Goal: Information Seeking & Learning: Compare options

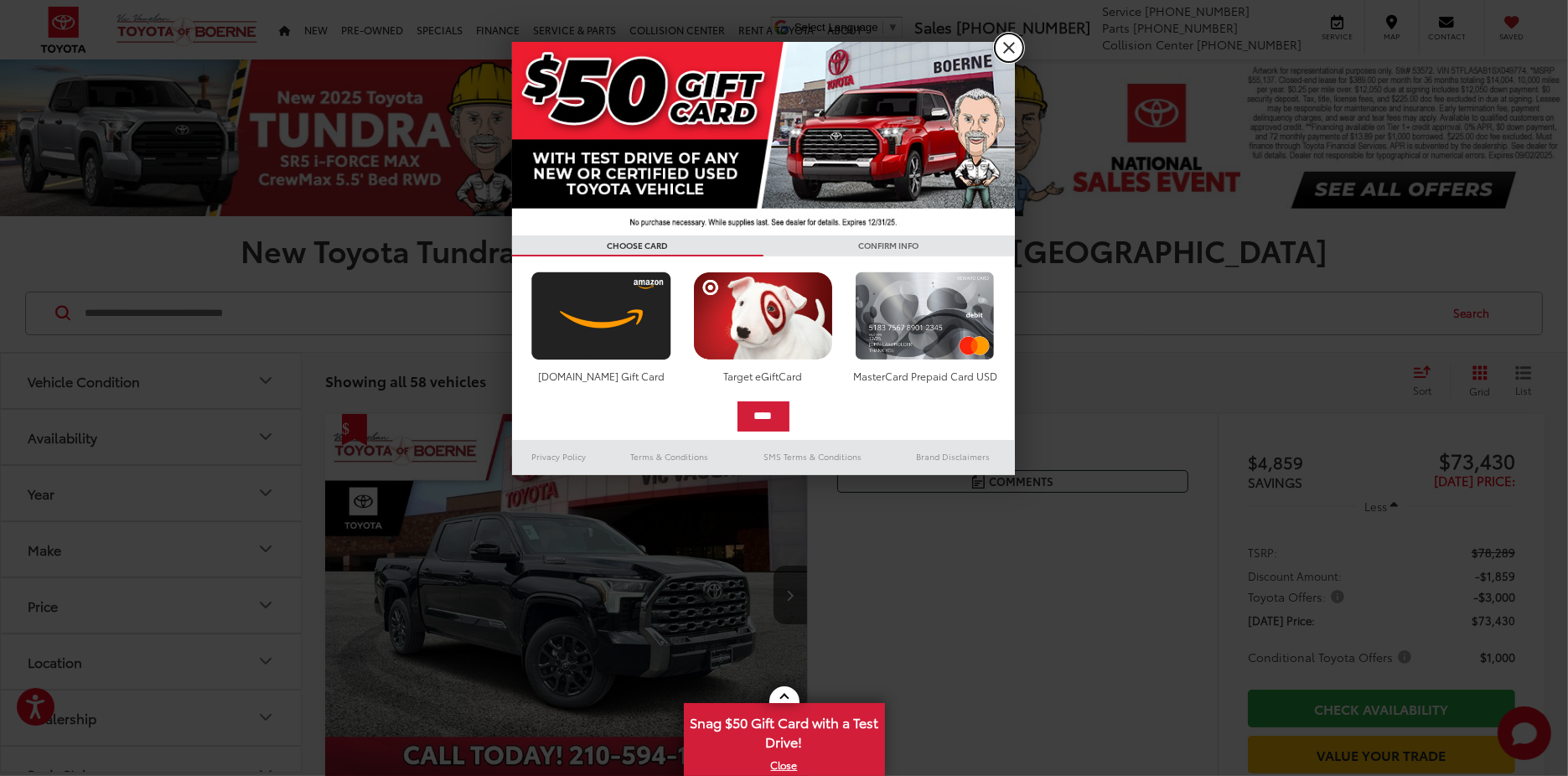
click at [1006, 43] on link "X" at bounding box center [1008, 47] width 28 height 28
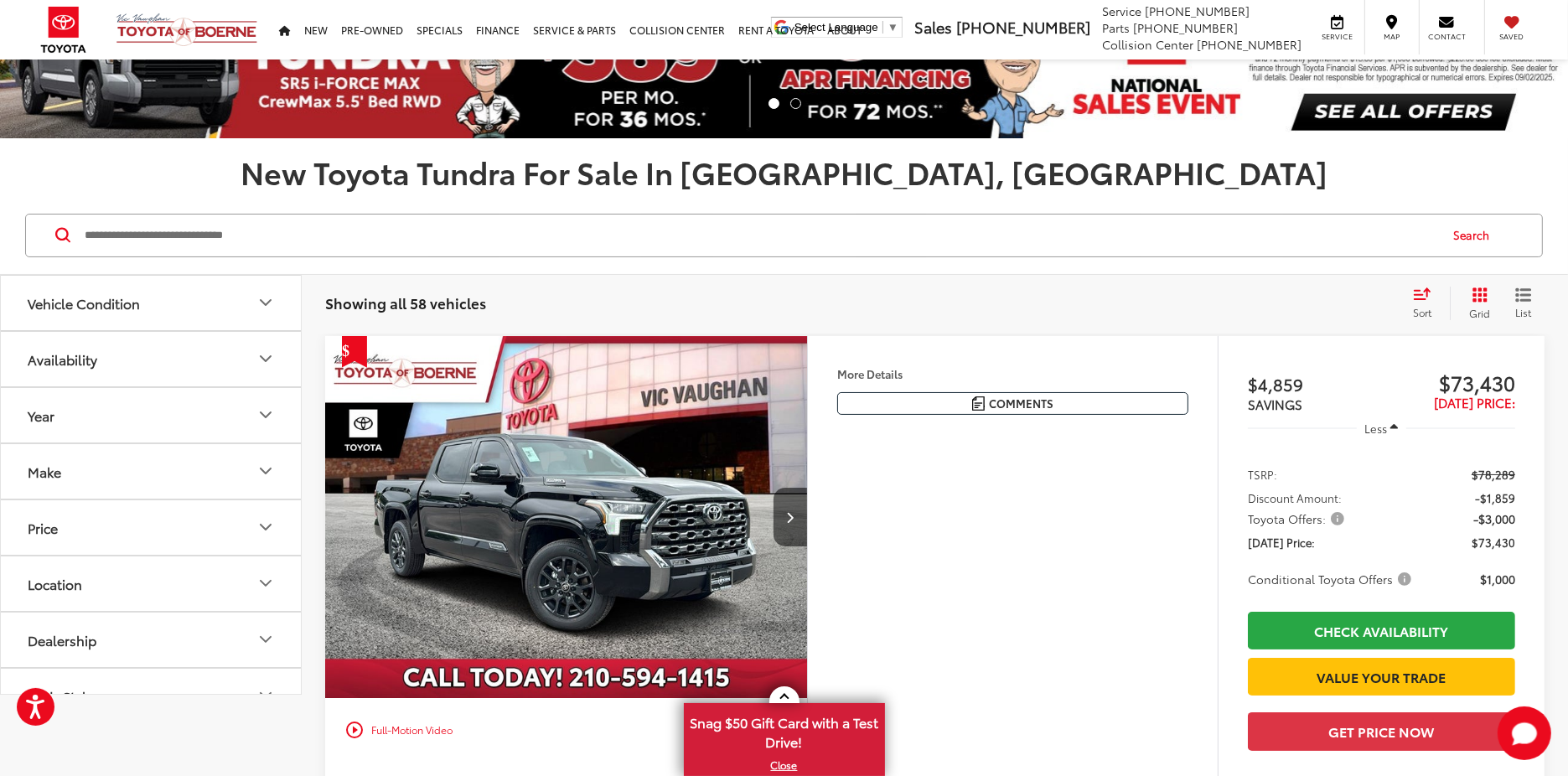
scroll to position [167, 0]
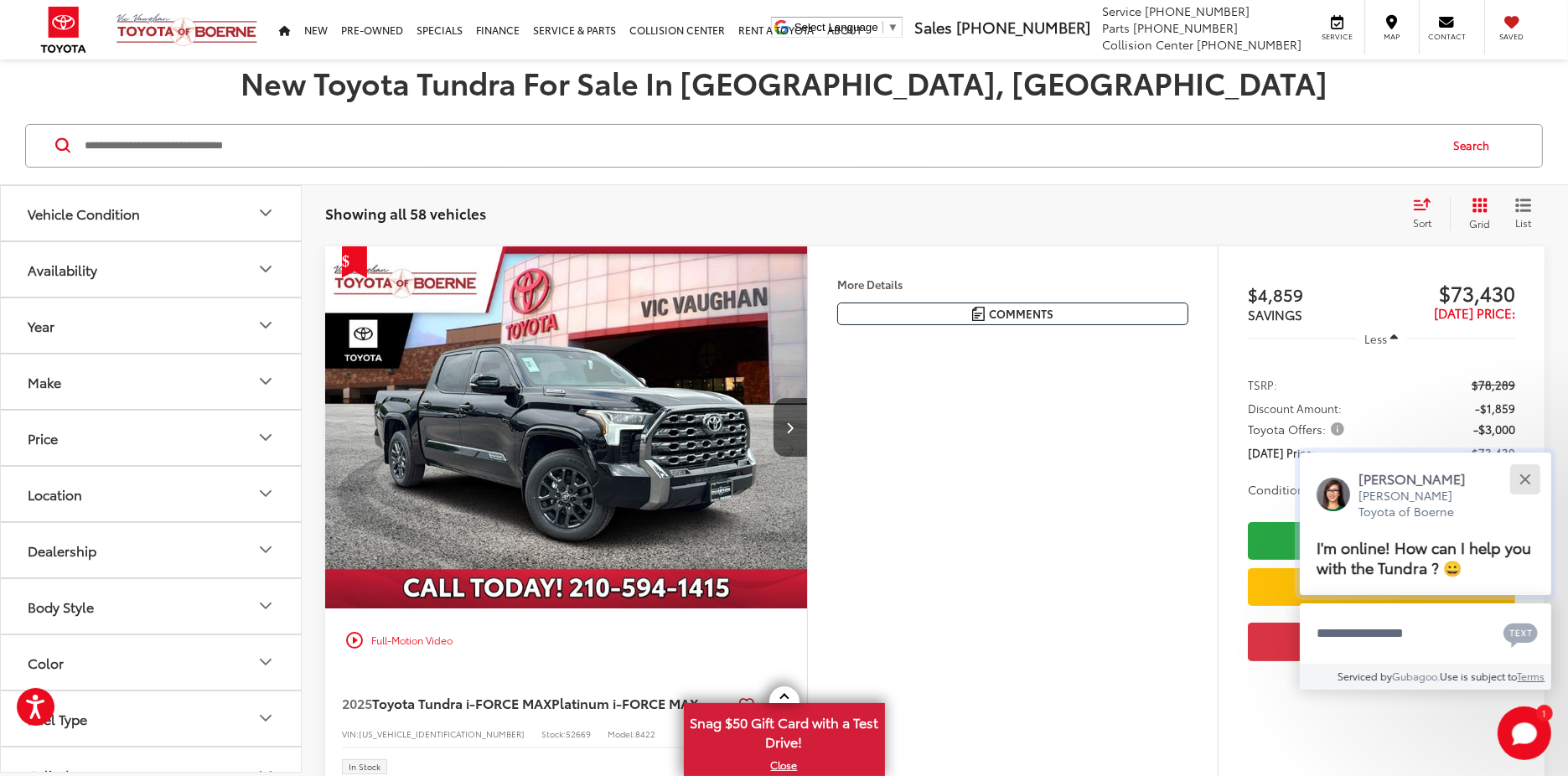
click at [1527, 473] on div "Close" at bounding box center [1524, 479] width 11 height 11
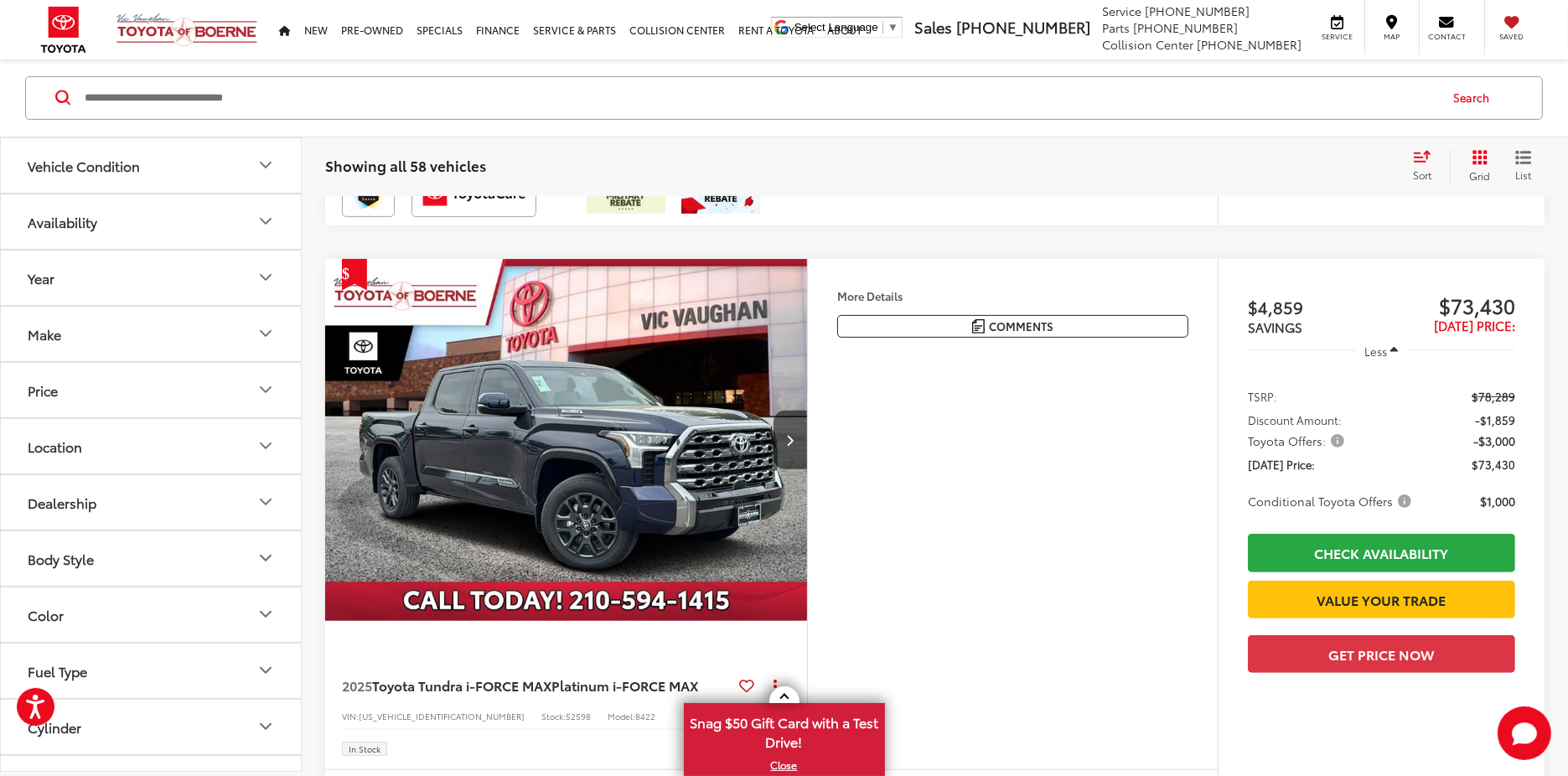
scroll to position [837, 0]
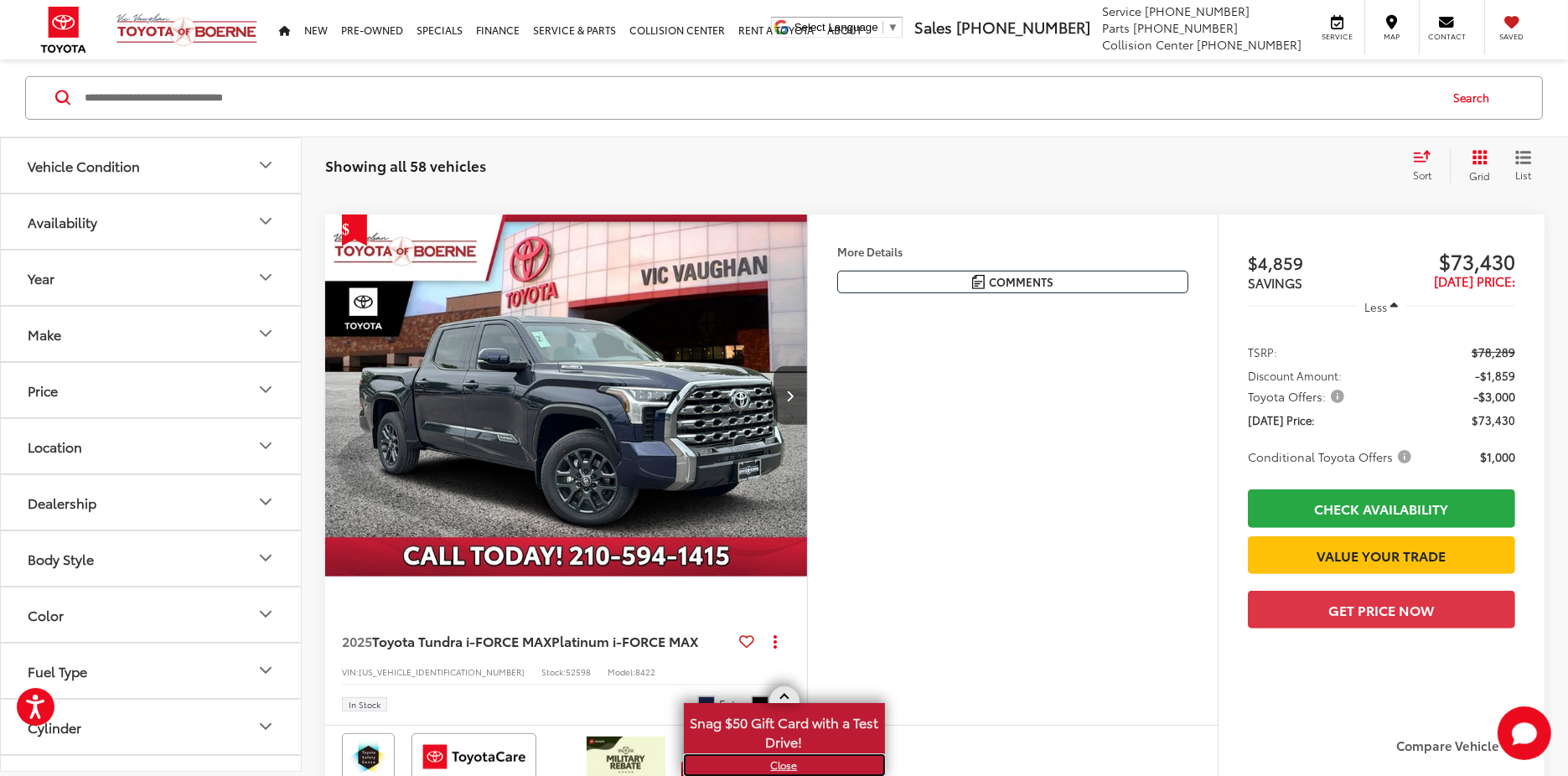
click at [794, 768] on link "X" at bounding box center [784, 764] width 198 height 18
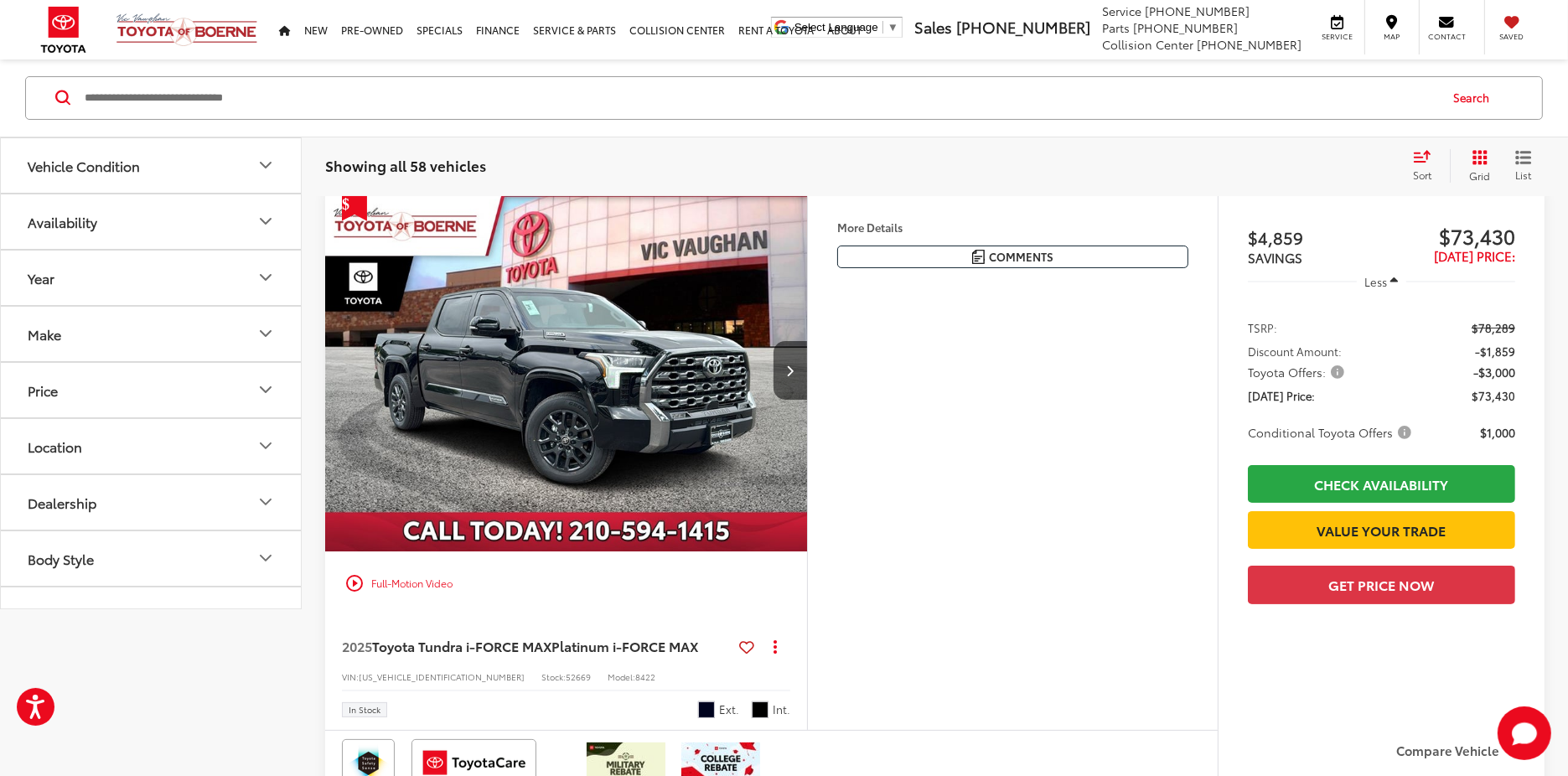
scroll to position [0, 0]
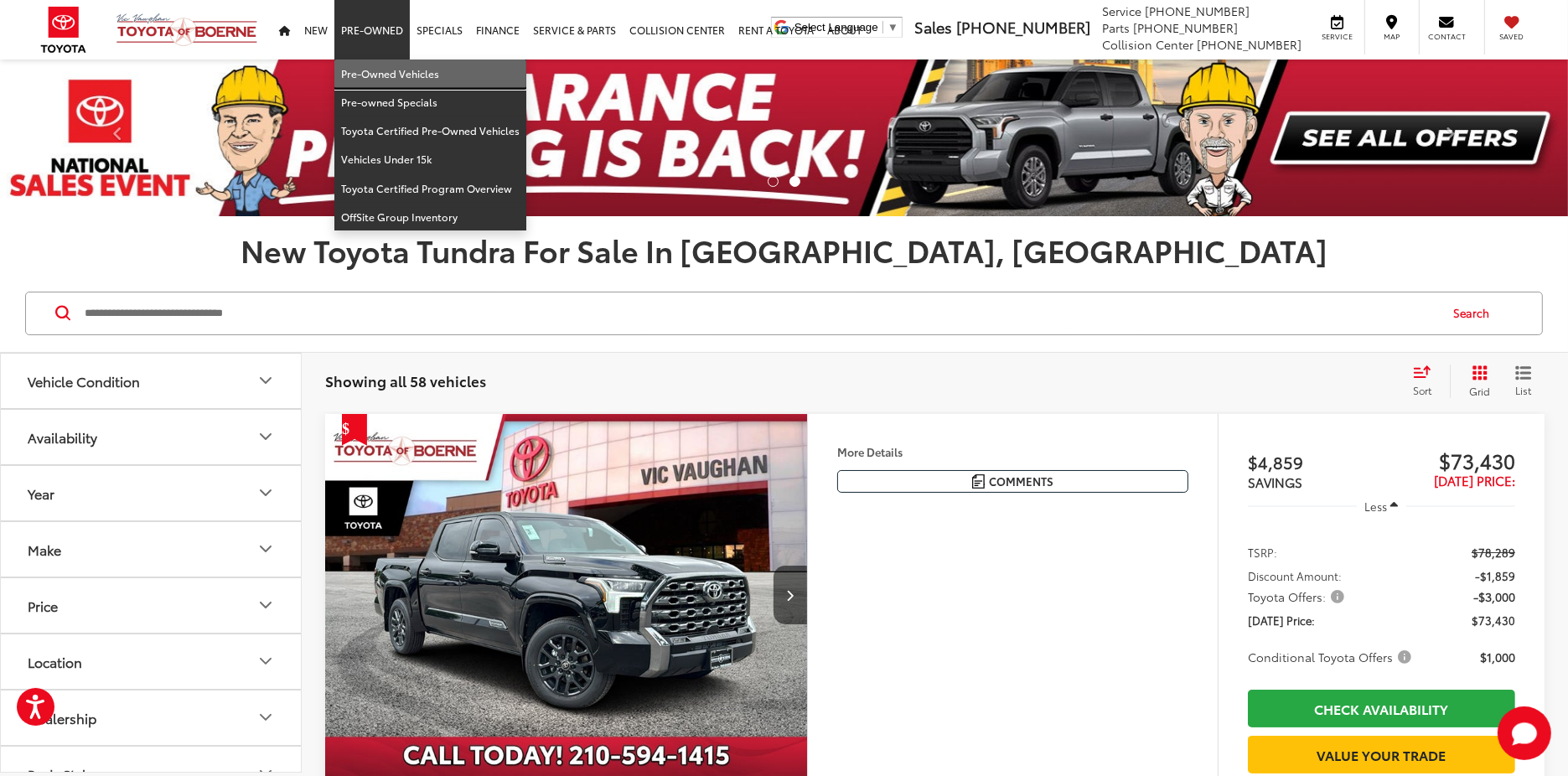
click at [390, 72] on link "Pre-Owned Vehicles" at bounding box center [430, 73] width 191 height 28
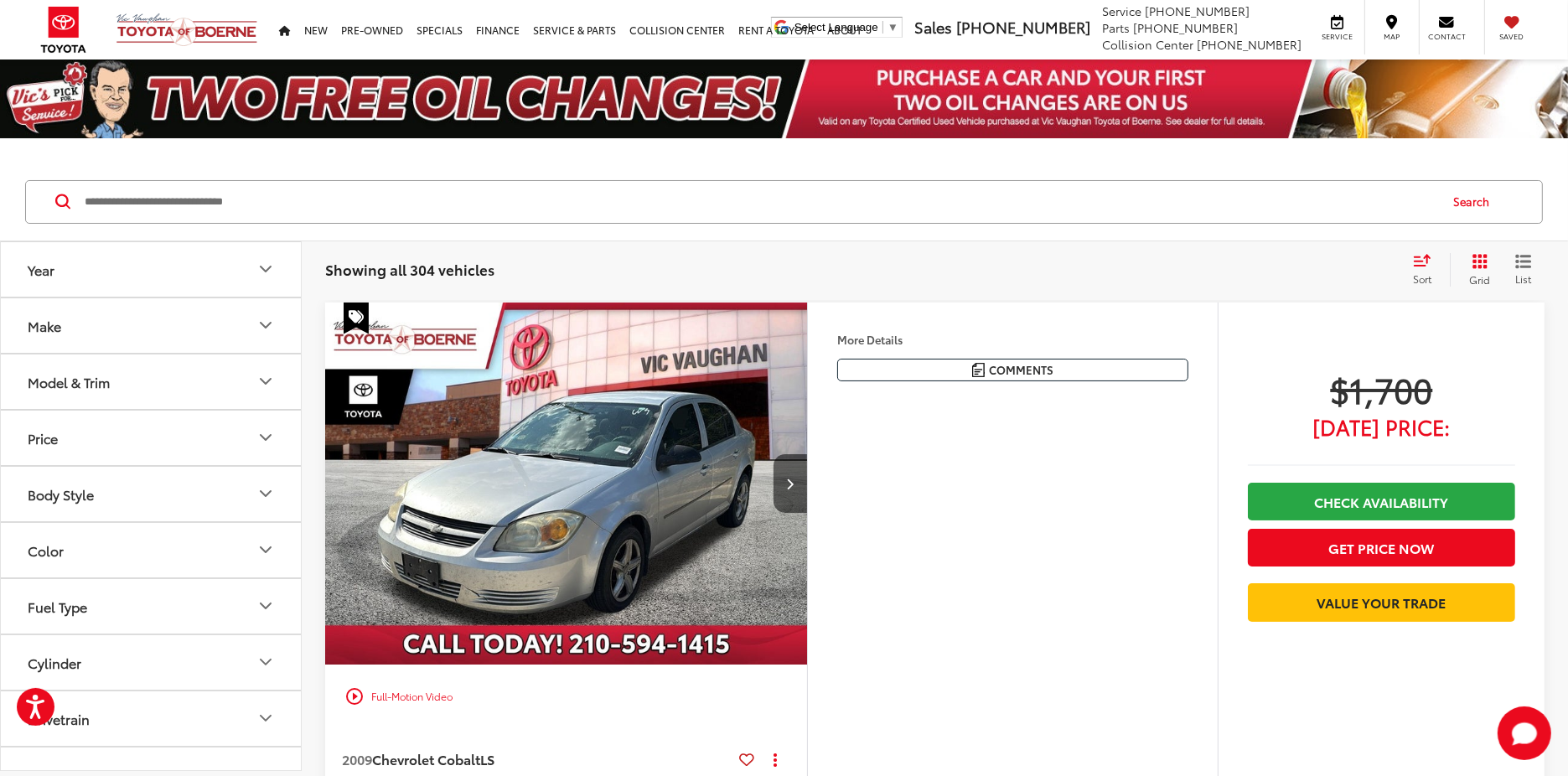
click at [268, 331] on icon "Make" at bounding box center [265, 324] width 20 height 20
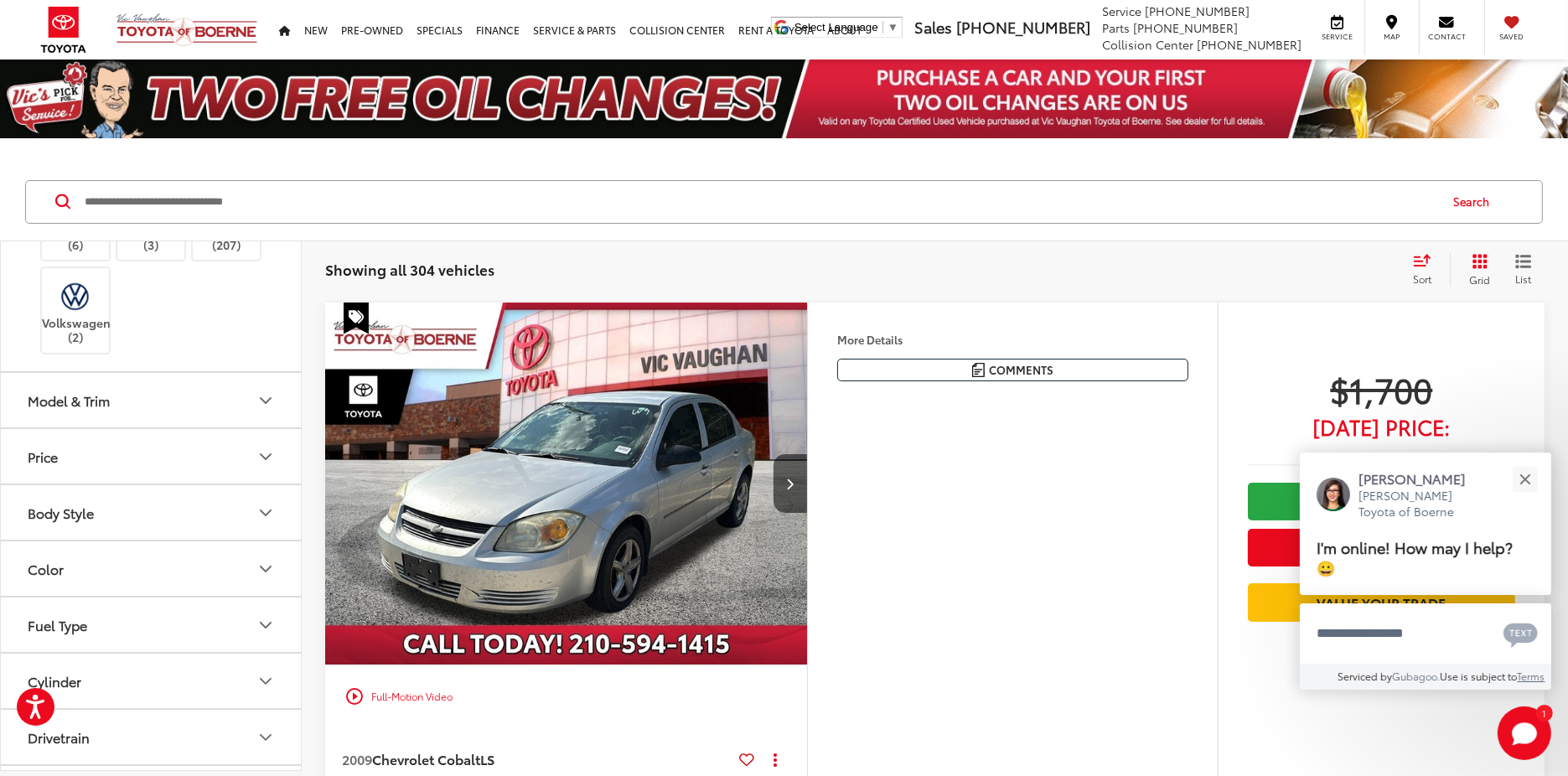
scroll to position [335, 0]
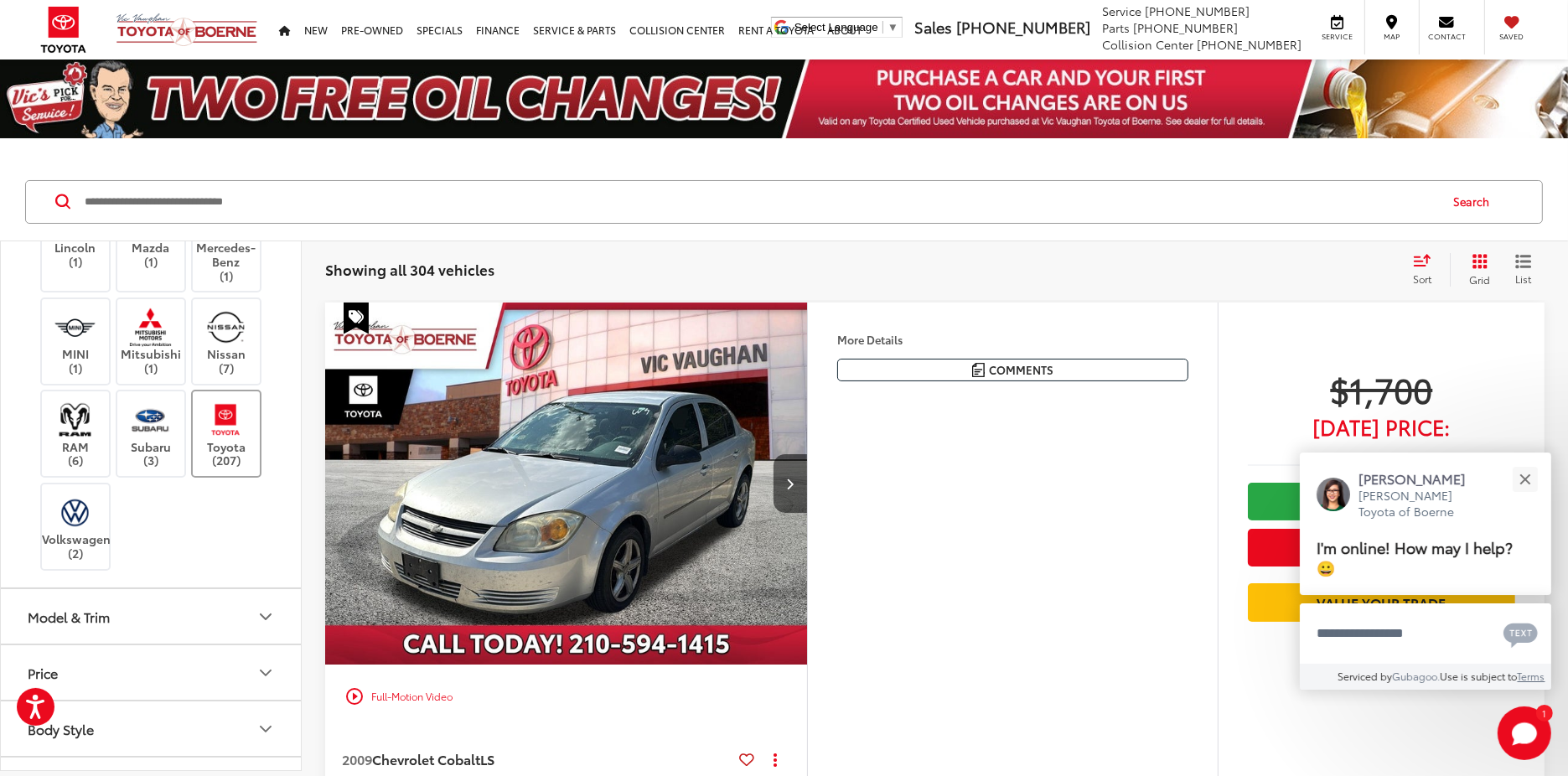
click at [237, 439] on img at bounding box center [225, 419] width 46 height 40
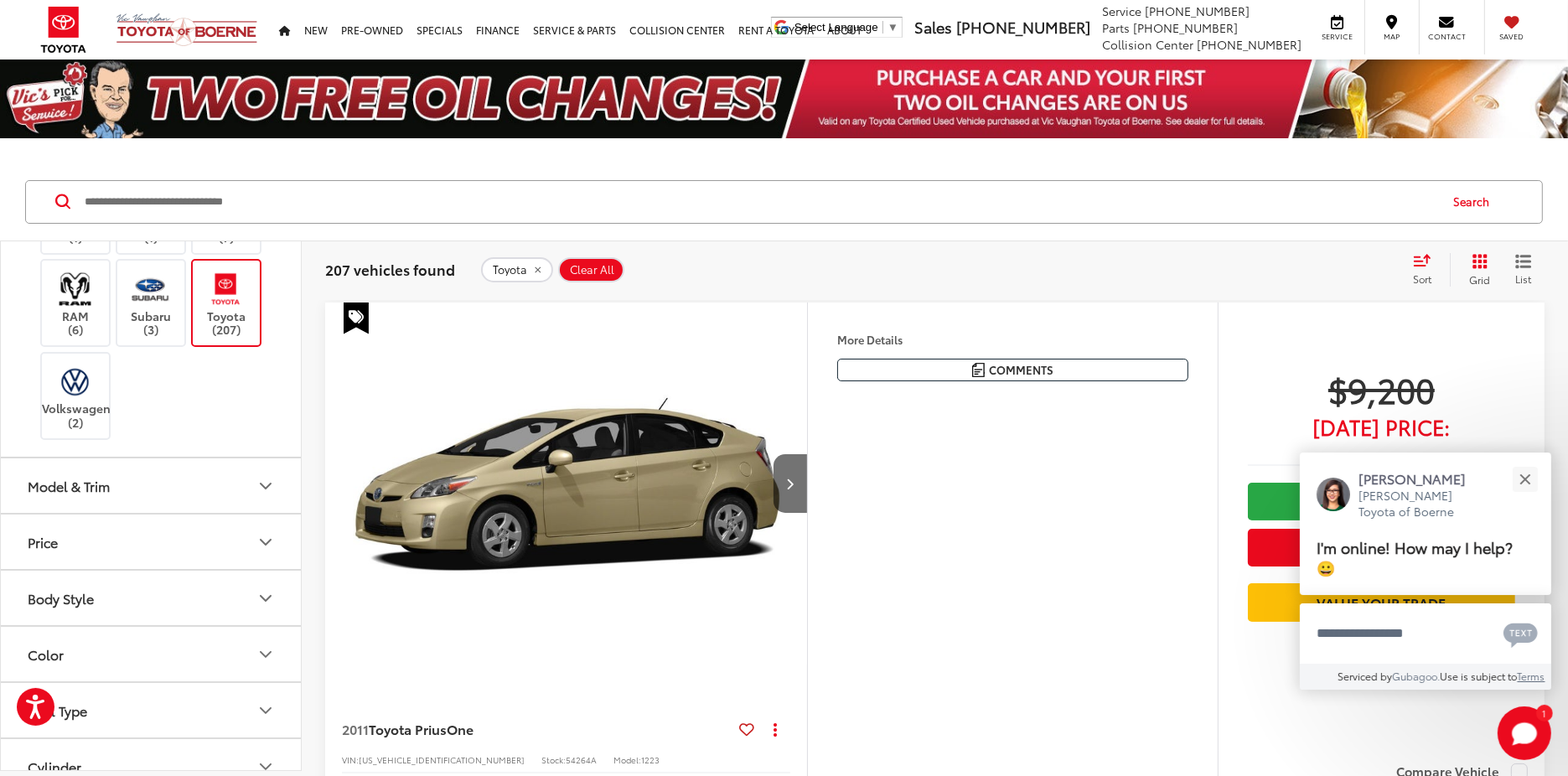
scroll to position [670, 0]
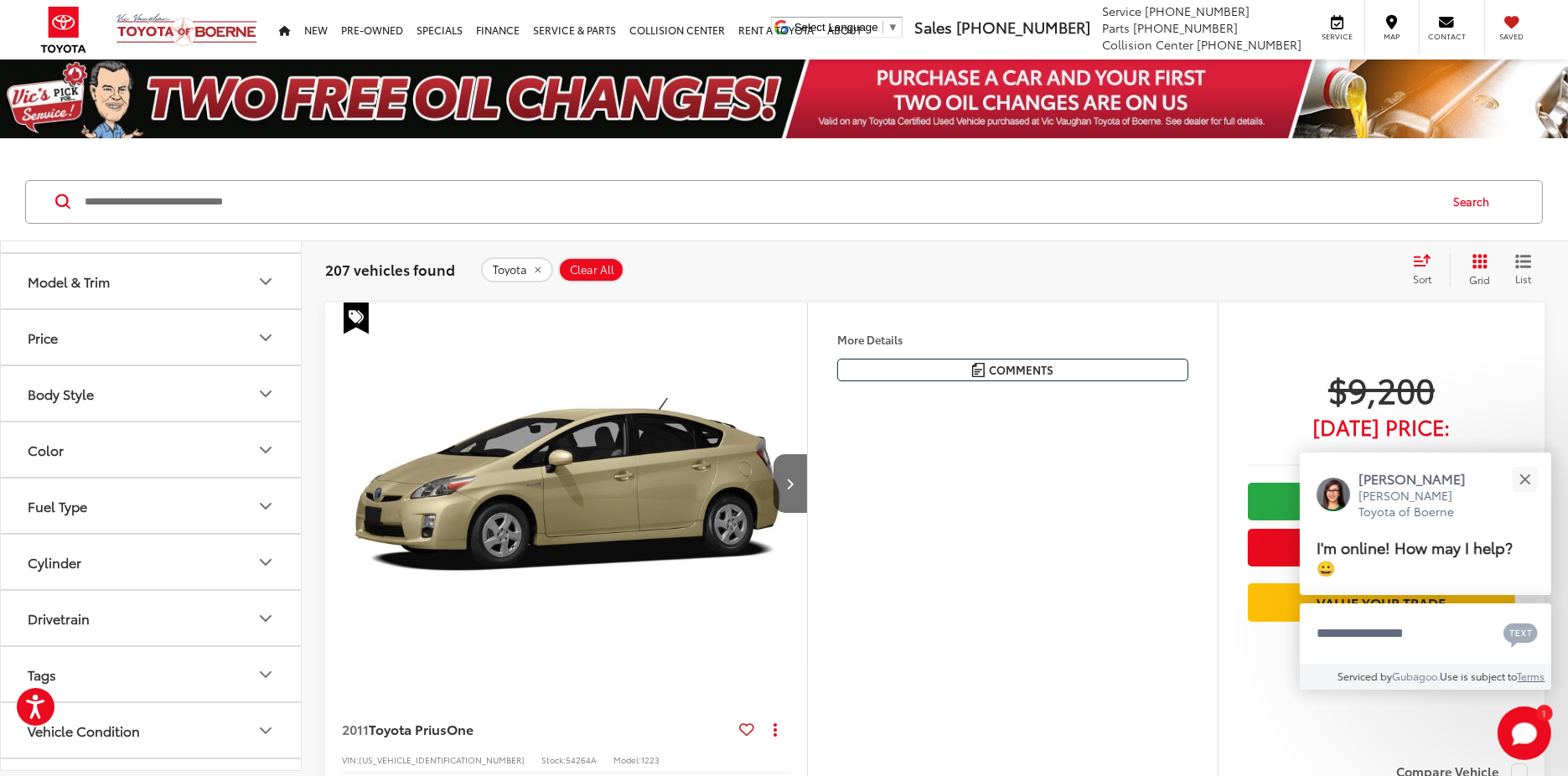
click at [234, 309] on button "Model & Trim" at bounding box center [152, 280] width 302 height 54
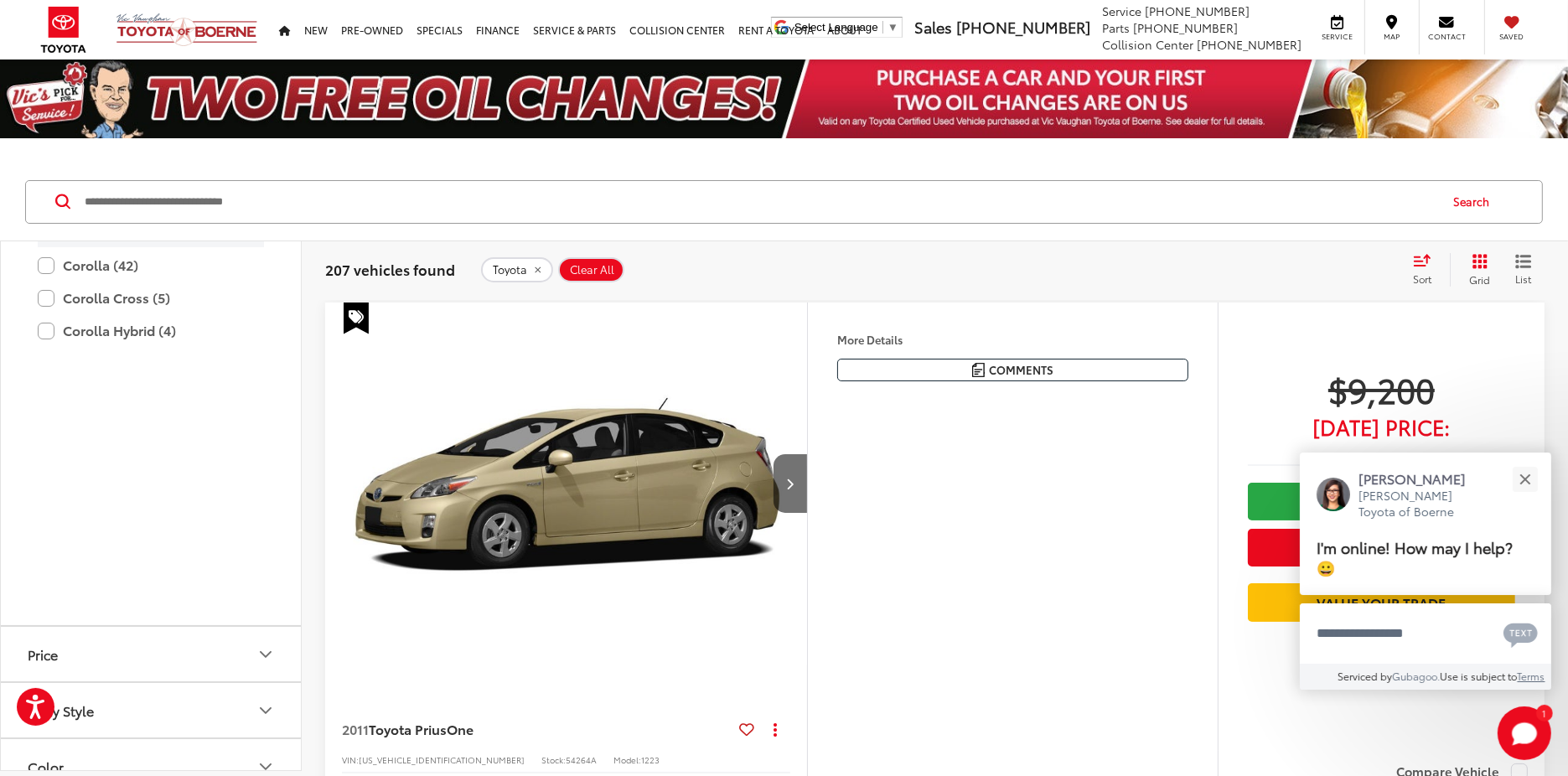
scroll to position [1089, 0]
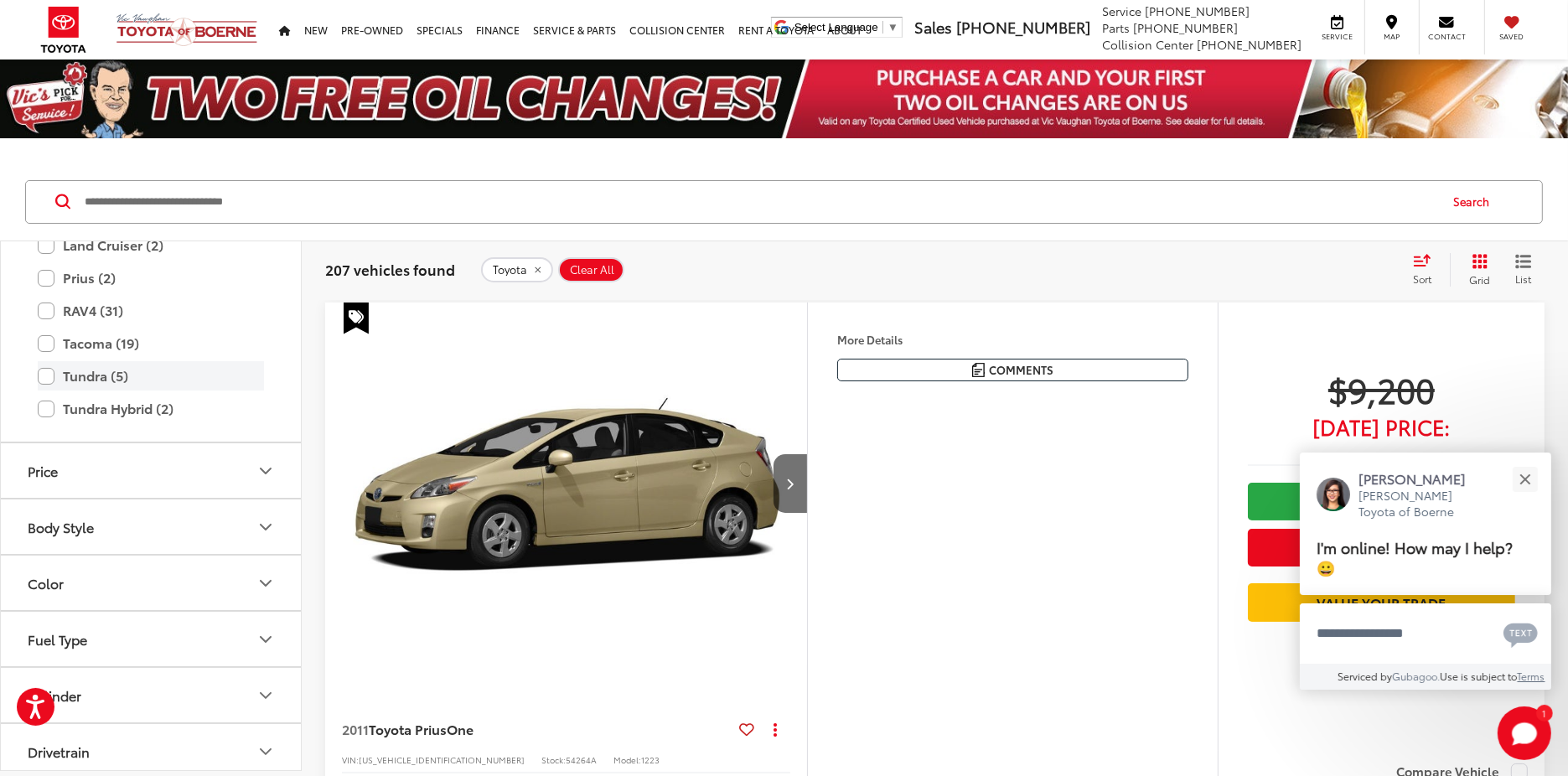
click at [60, 391] on label "Tundra (5)" at bounding box center [151, 376] width 226 height 29
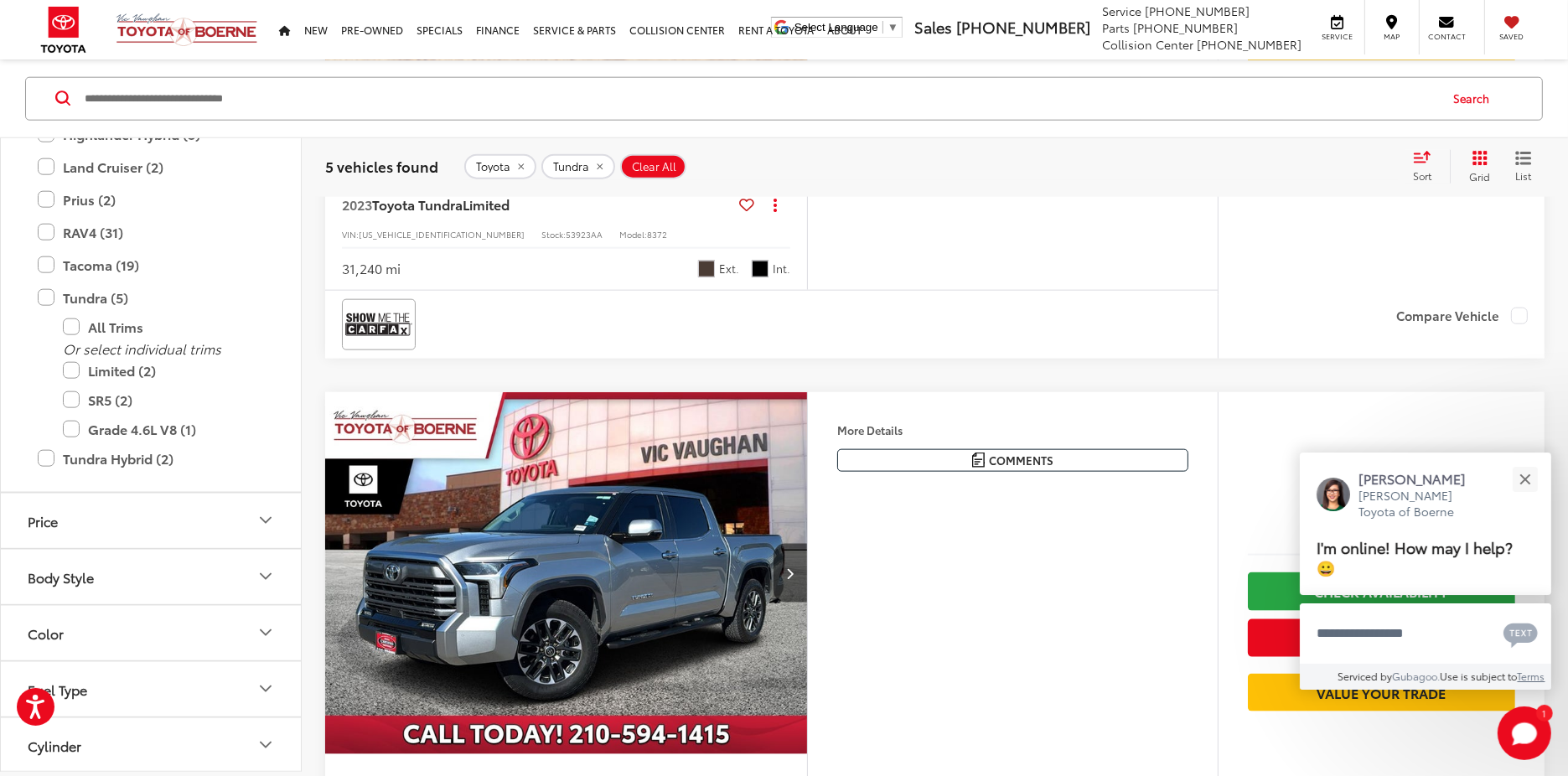
scroll to position [2429, 0]
